Goal: Task Accomplishment & Management: Manage account settings

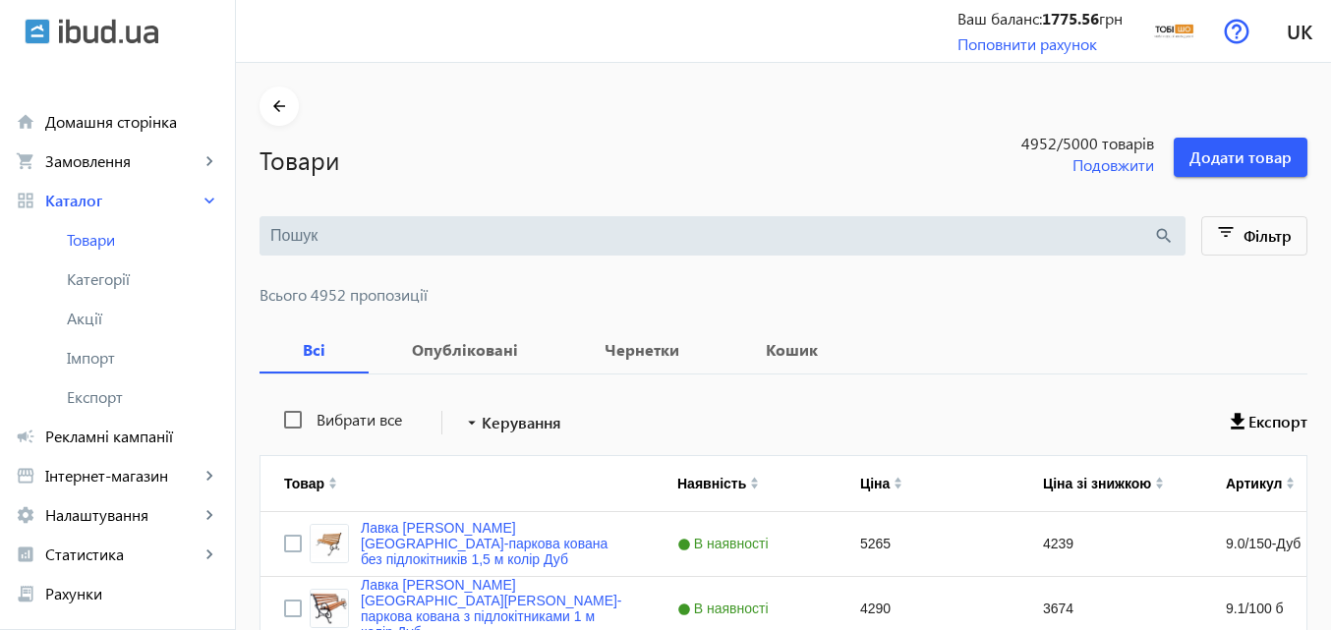
click at [308, 233] on input "search" at bounding box center [711, 236] width 883 height 22
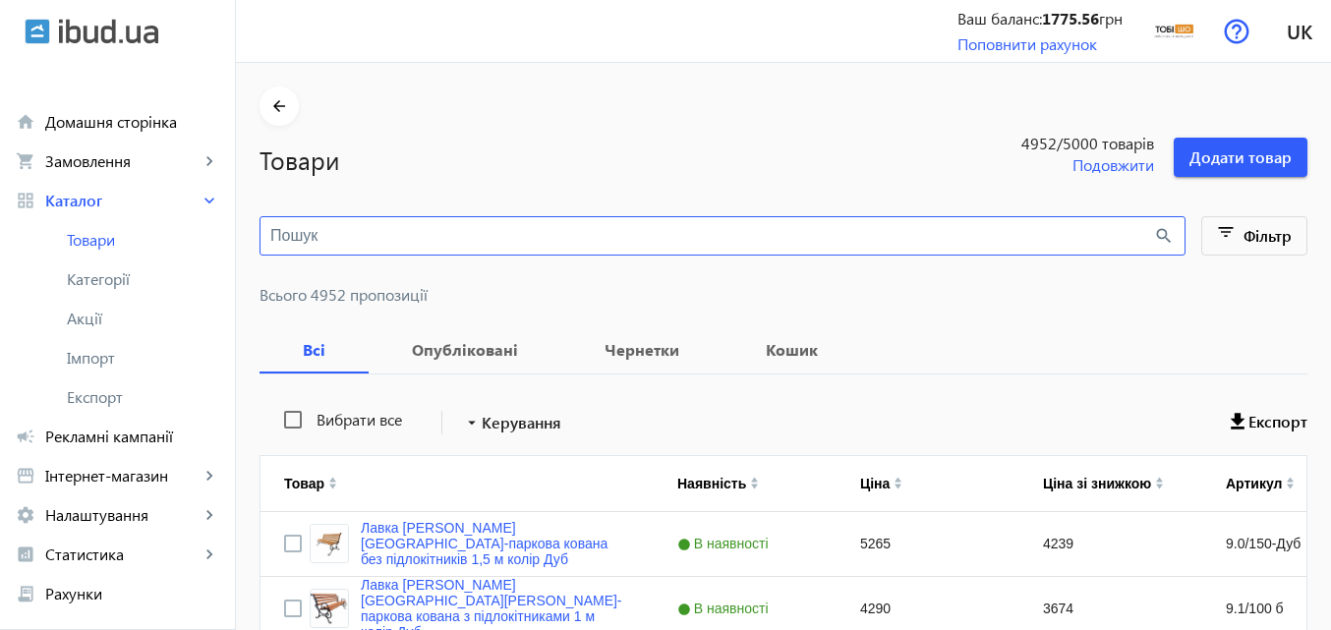
paste input "Verdon/S12/160/32v"
type input "Verdon/S12/160/32v"
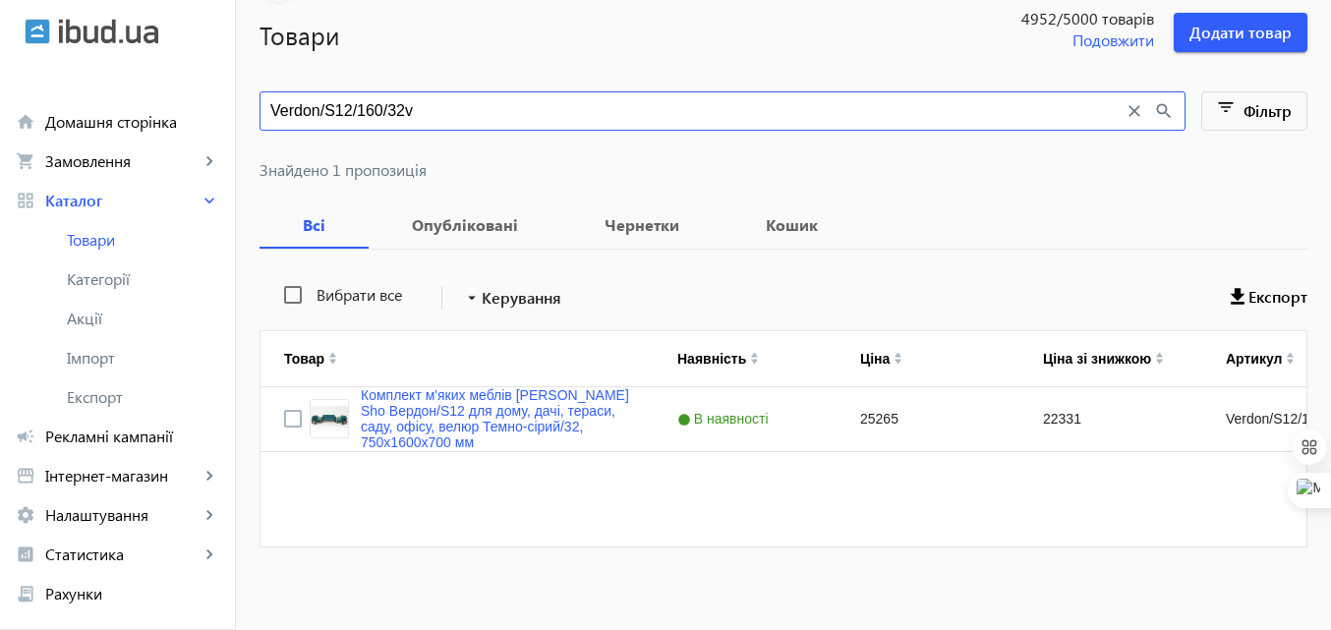
scroll to position [133, 0]
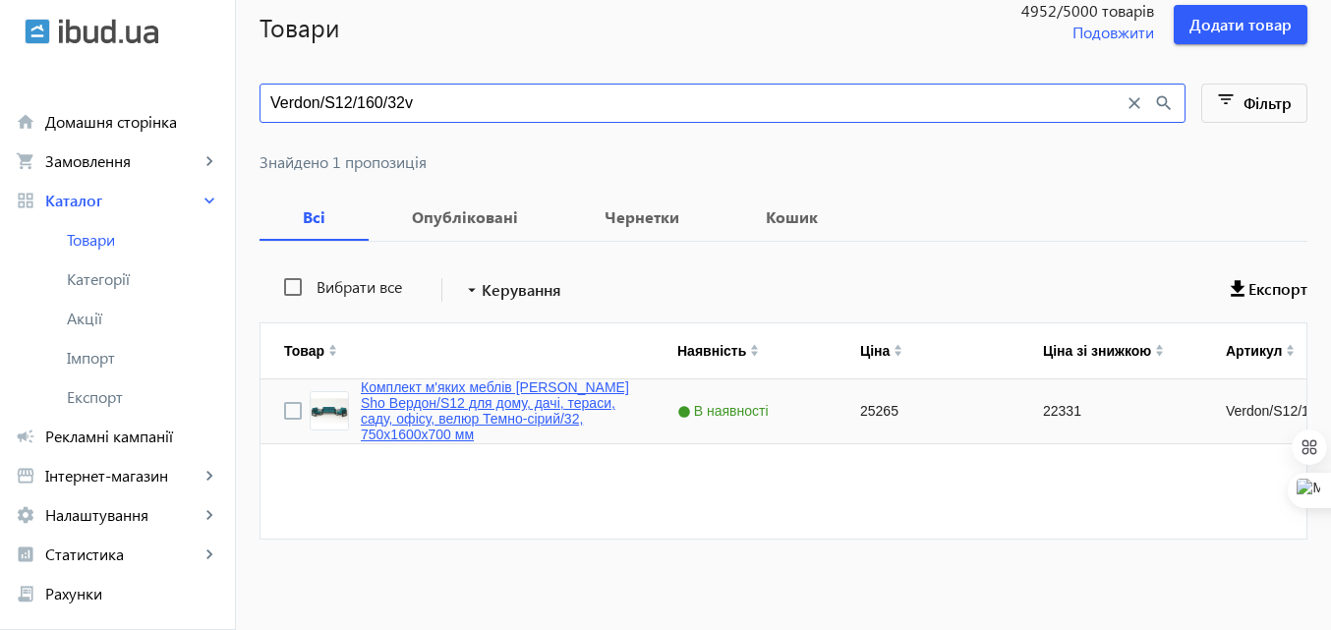
click at [449, 390] on link "Комплект м'яких меблів [PERSON_NAME] Sho Вердон/S12 для дому, дачі, тераси, сад…" at bounding box center [495, 411] width 269 height 63
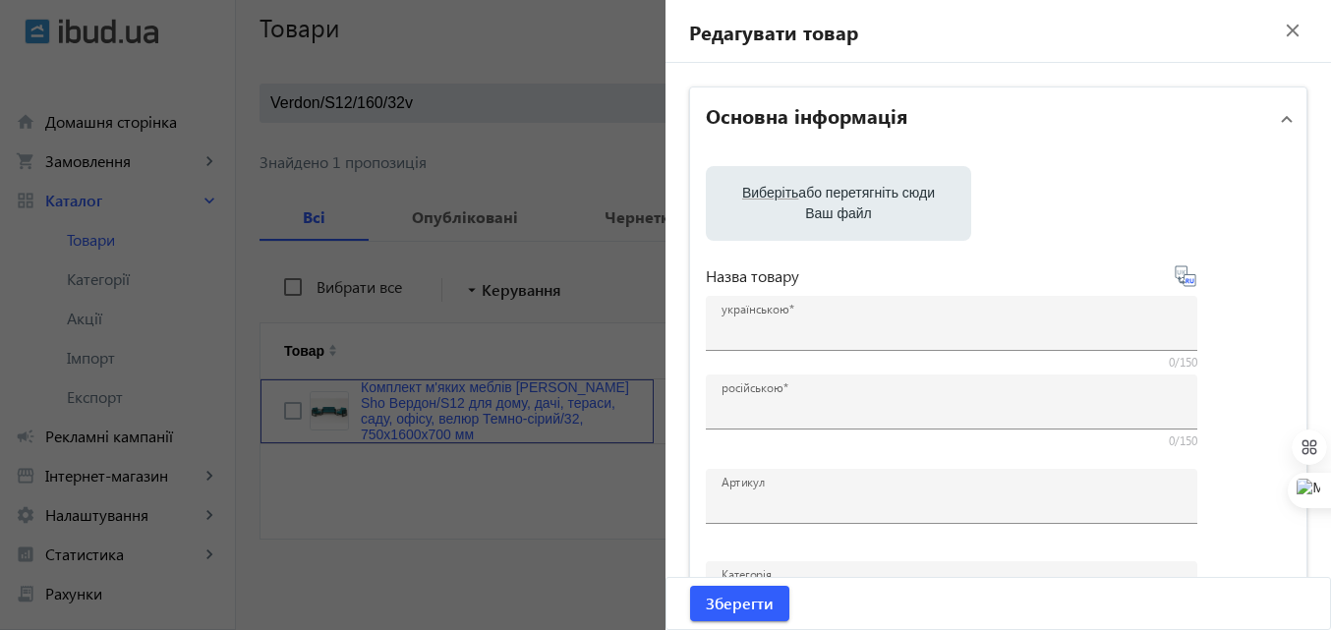
type input "Комплект м'яких меблів [PERSON_NAME] Sho Вердон/S12 для дому, дачі, тераси, сад…"
type input "Комплект металлической мебели [PERSON_NAME] Sho Лаверо/S10 с мягкими подушками …"
type input "Verdon/S12/160/32v"
type input "25265"
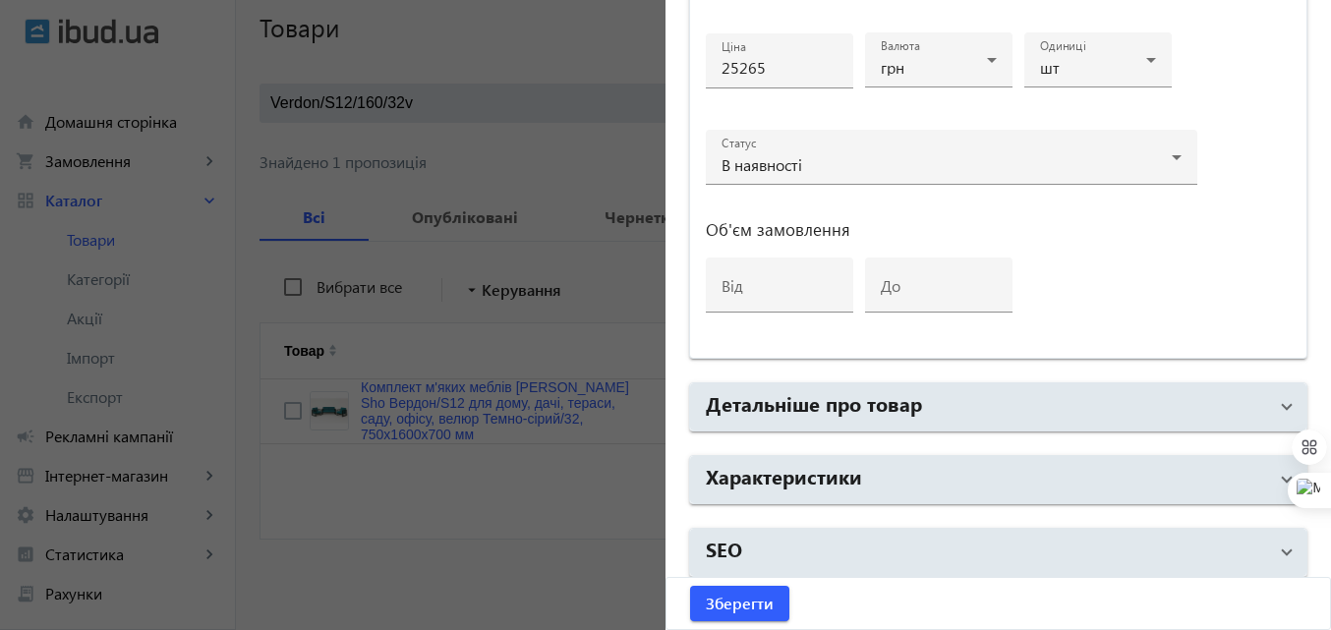
scroll to position [1011, 0]
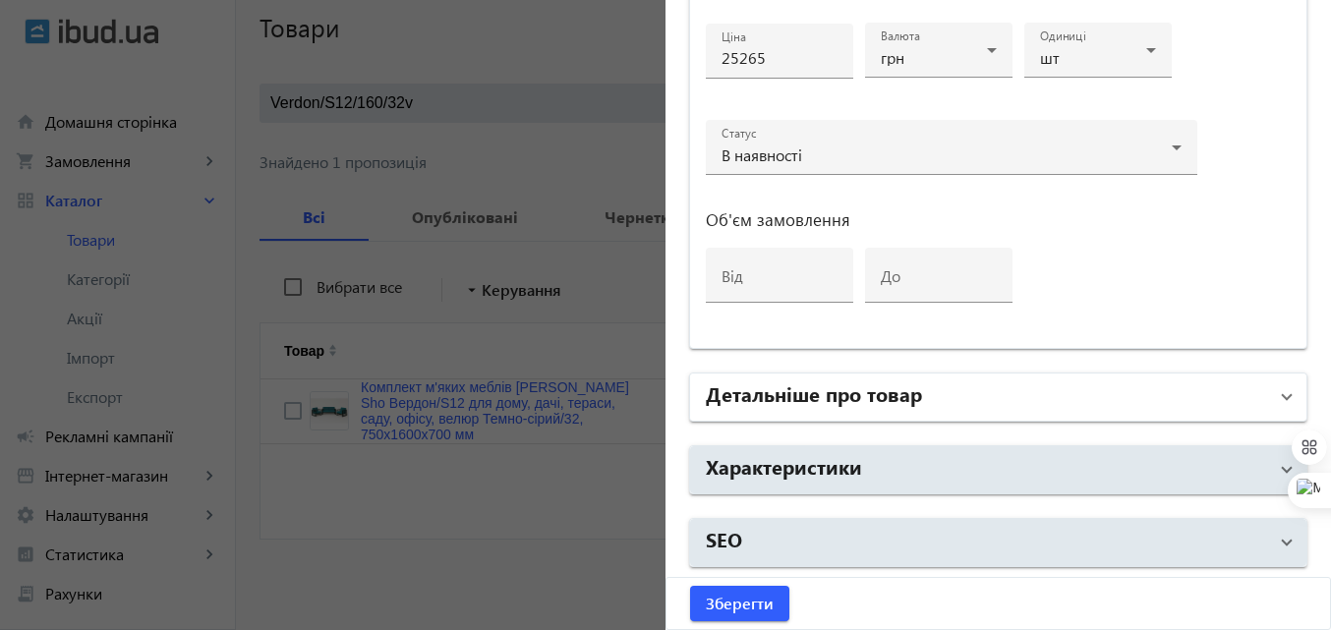
click at [864, 395] on h2 "Детальніше про товар" at bounding box center [814, 394] width 216 height 28
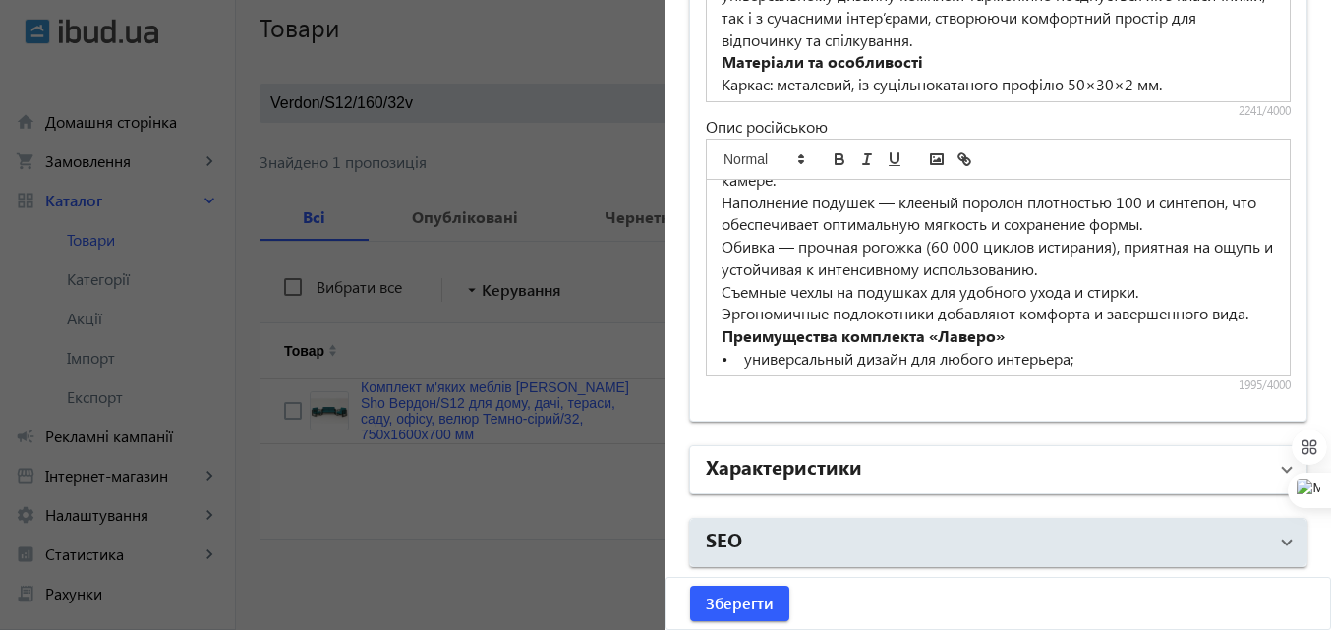
scroll to position [295, 0]
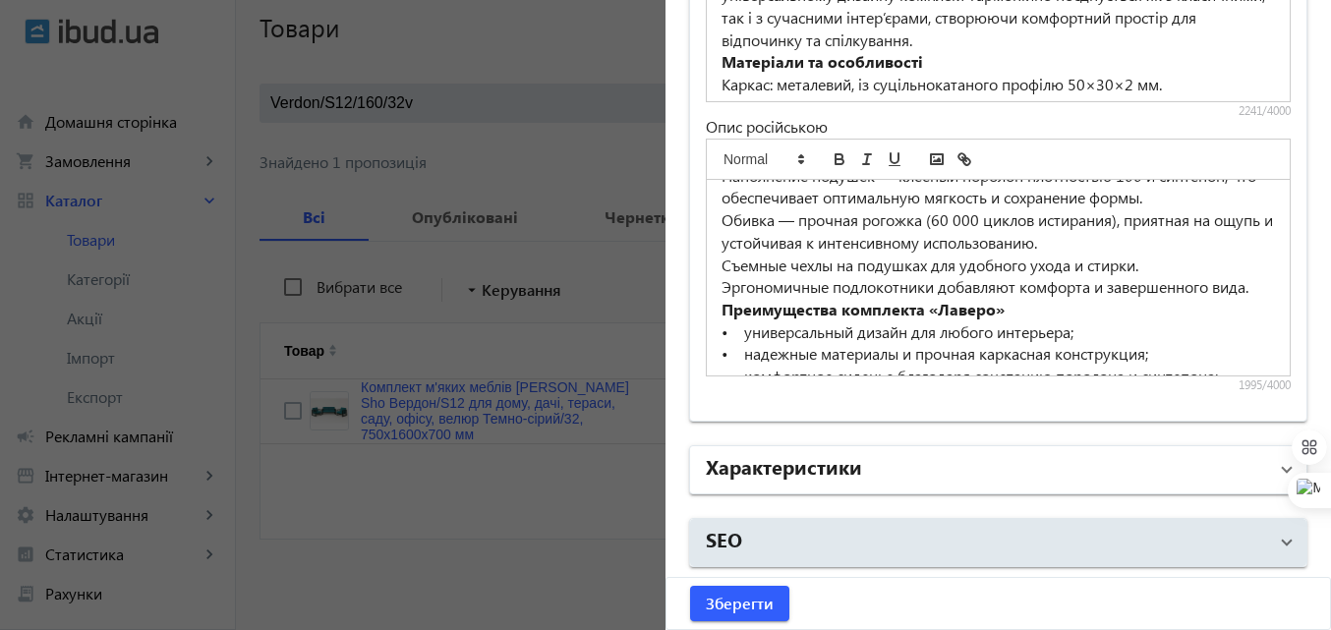
click at [787, 473] on h2 "Характеристики" at bounding box center [784, 466] width 156 height 28
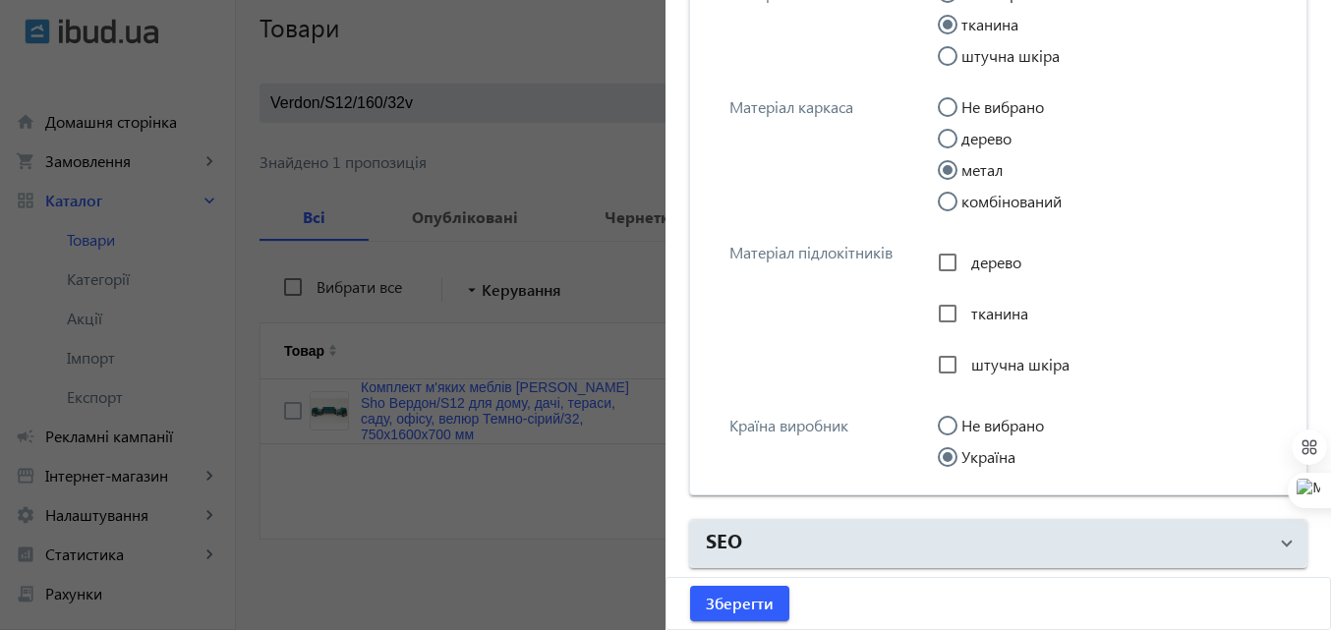
scroll to position [3048, 0]
click at [751, 597] on span "Зберегти" at bounding box center [740, 604] width 68 height 22
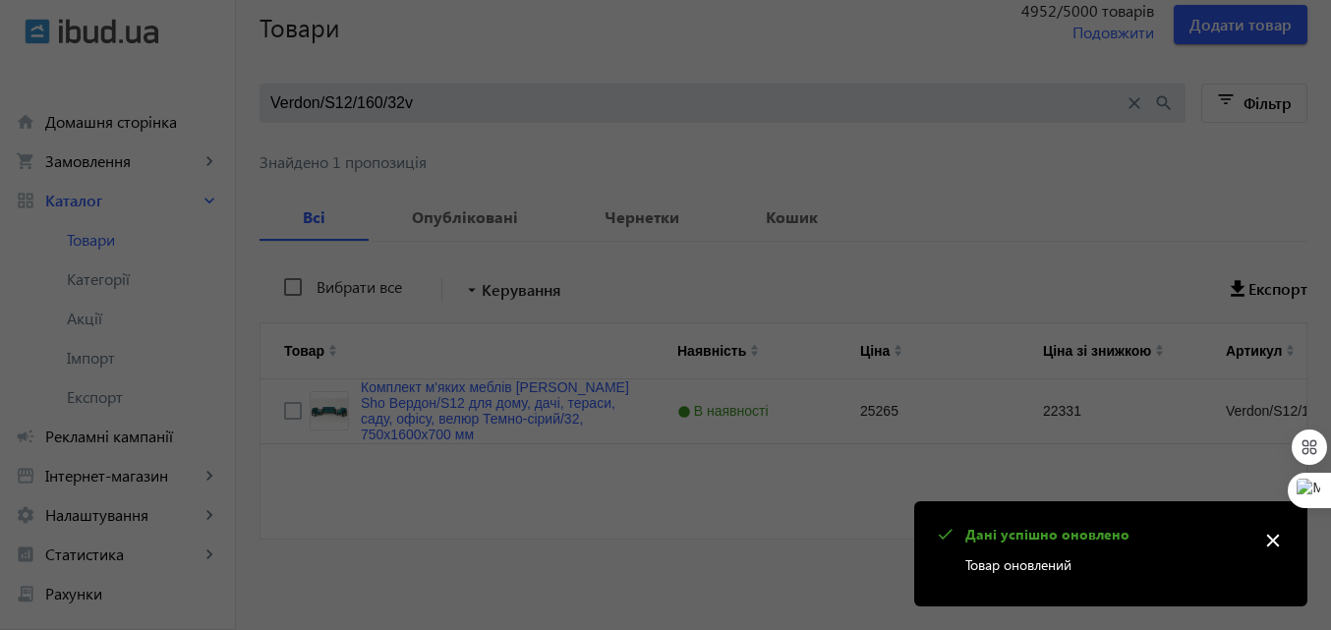
scroll to position [0, 0]
